Goal: Information Seeking & Learning: Find specific fact

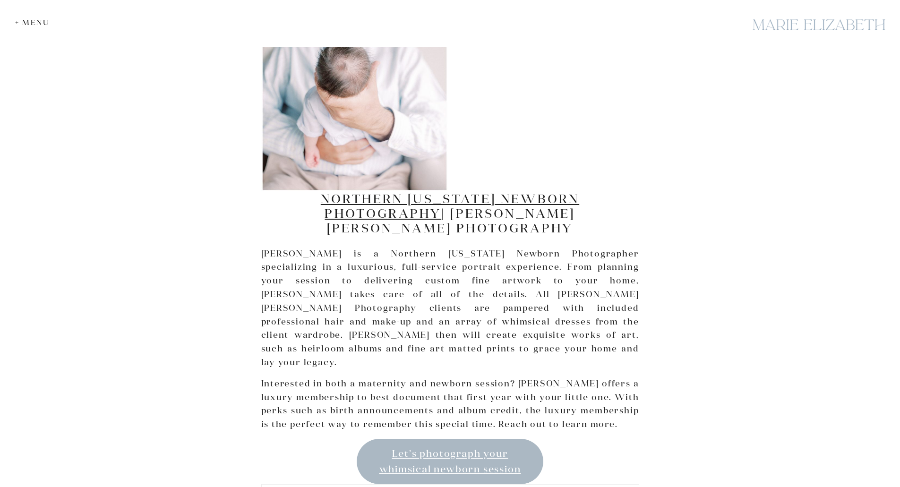
scroll to position [1984, 0]
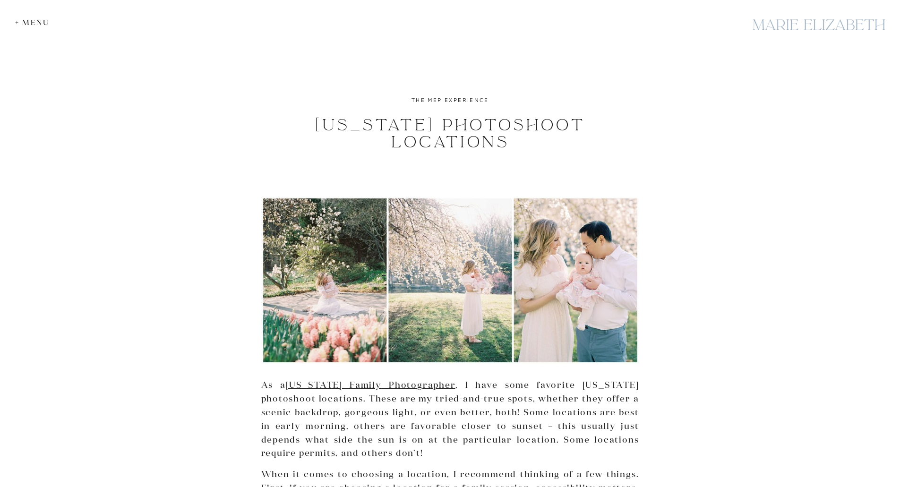
scroll to position [425, 0]
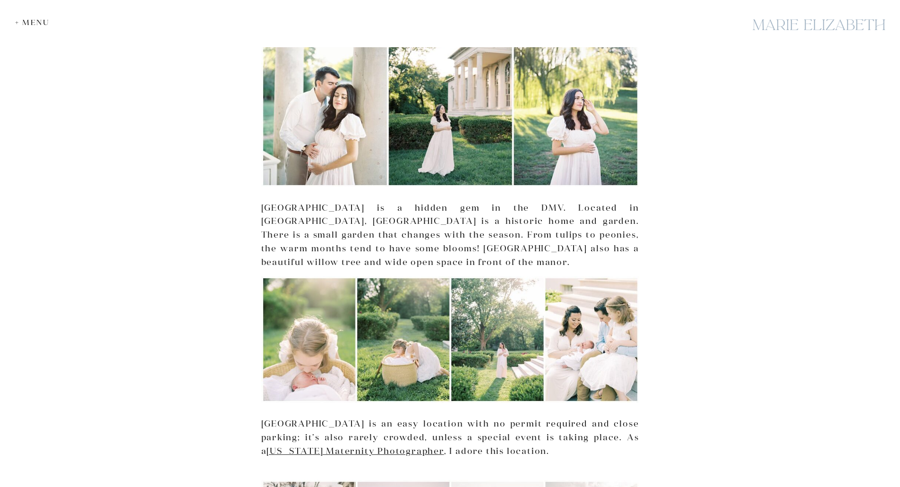
scroll to position [2362, 0]
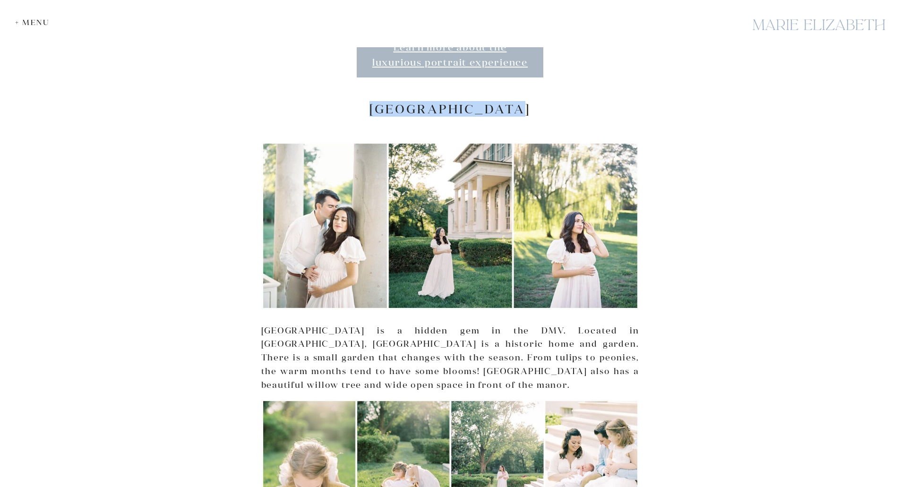
drag, startPoint x: 532, startPoint y: 83, endPoint x: 371, endPoint y: 75, distance: 160.3
click at [371, 102] on h2 "Riversdale Manor" at bounding box center [450, 109] width 378 height 15
copy h2 "Riversdale Manor"
